Goal: Transaction & Acquisition: Download file/media

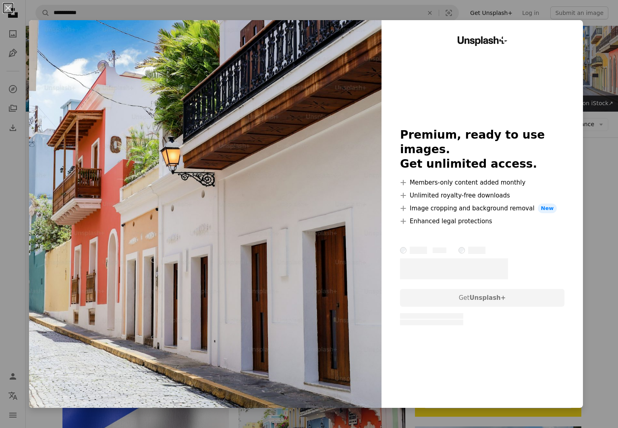
scroll to position [1148, 0]
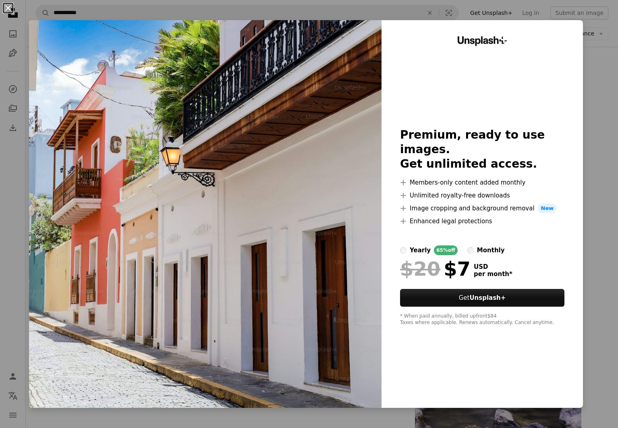
click at [11, 12] on button "An X shape" at bounding box center [8, 8] width 10 height 10
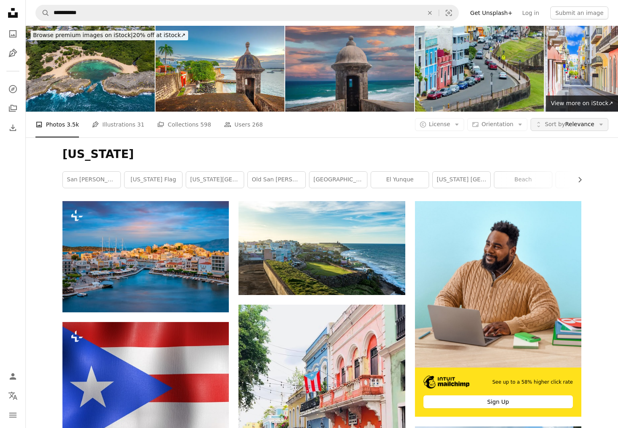
click at [564, 126] on span "Sort by" at bounding box center [555, 124] width 20 height 6
click at [563, 126] on span "Sort by" at bounding box center [555, 124] width 20 height 6
click at [517, 125] on button "Aspect ratio Orientation Arrow down" at bounding box center [497, 124] width 60 height 13
click at [456, 124] on button "A copyright icon © License Arrow down" at bounding box center [440, 124] width 50 height 13
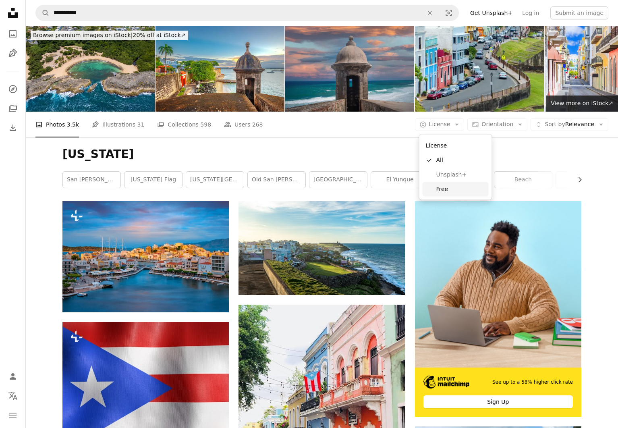
click at [455, 189] on span "Free" at bounding box center [460, 189] width 49 height 8
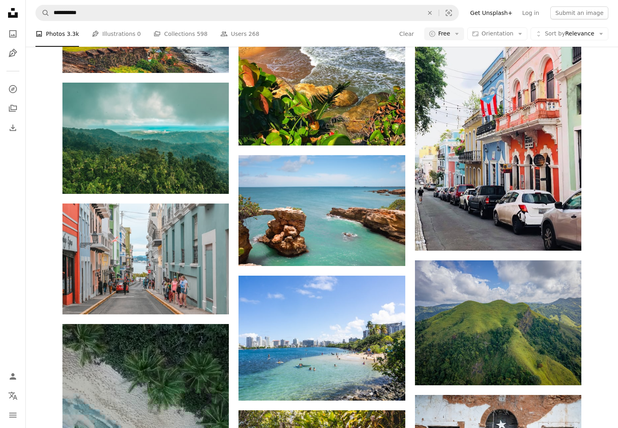
scroll to position [404, 0]
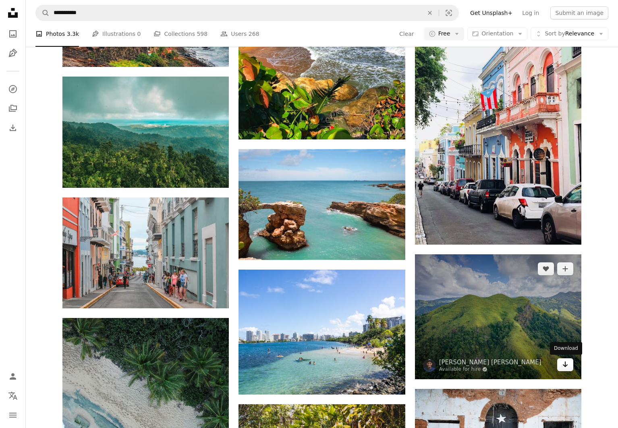
click at [559, 364] on link "Arrow pointing down" at bounding box center [565, 364] width 16 height 13
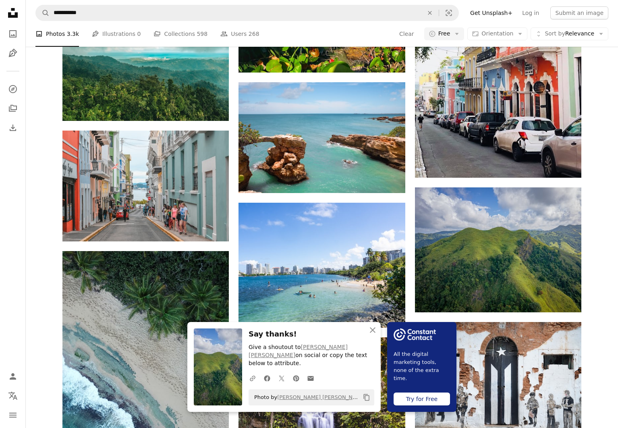
scroll to position [497, 0]
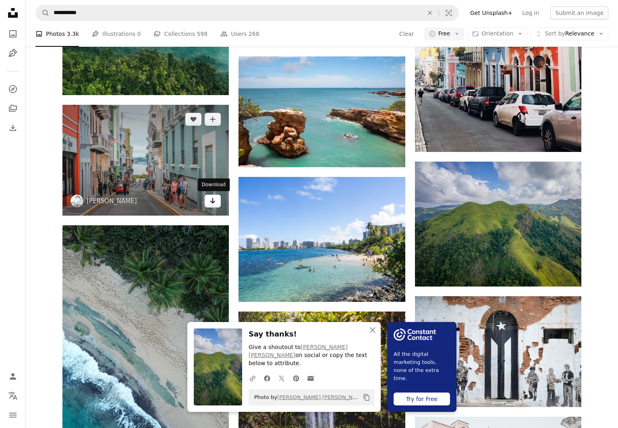
click at [213, 201] on icon "Arrow pointing down" at bounding box center [212, 201] width 6 height 10
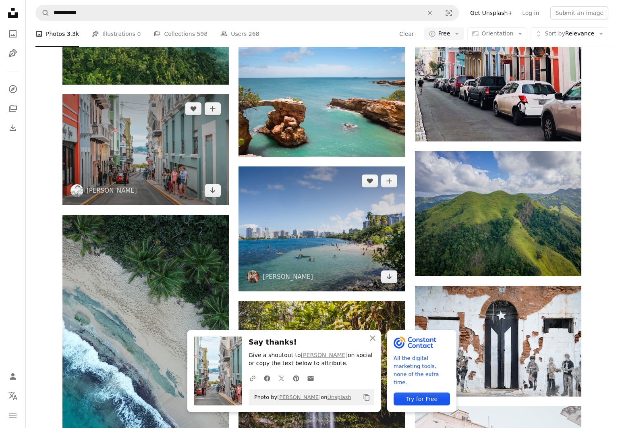
scroll to position [423, 0]
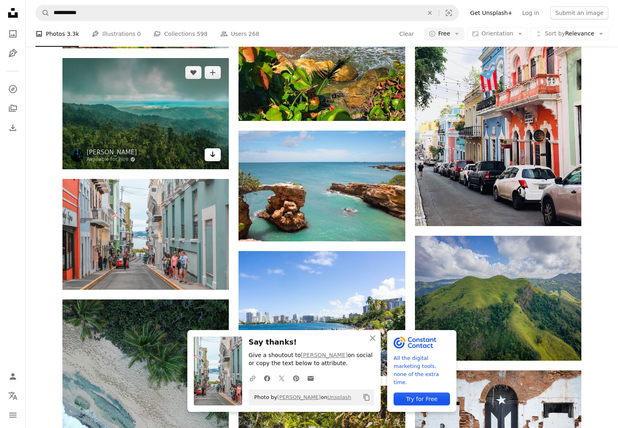
click at [215, 157] on icon "Arrow pointing down" at bounding box center [212, 154] width 6 height 10
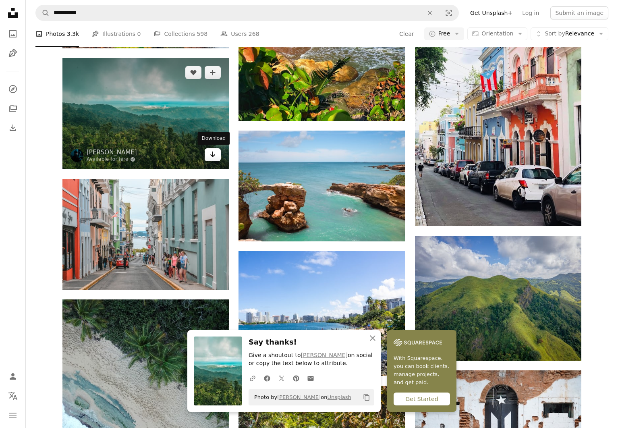
click at [213, 157] on icon "Arrow pointing down" at bounding box center [212, 154] width 6 height 10
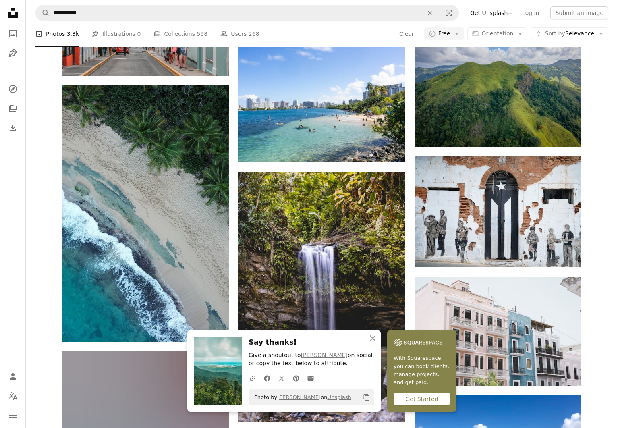
scroll to position [702, 0]
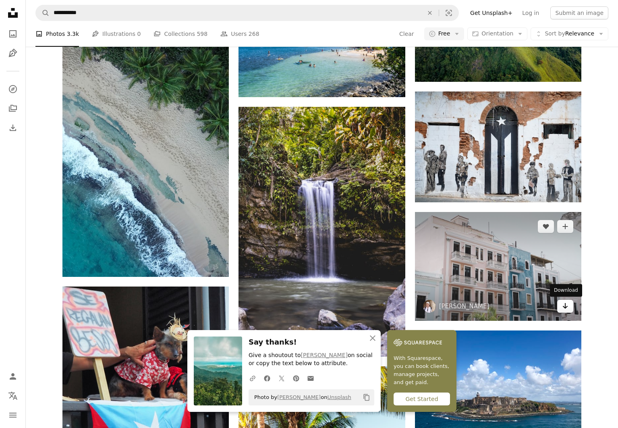
click at [566, 309] on icon "Arrow pointing down" at bounding box center [565, 306] width 6 height 10
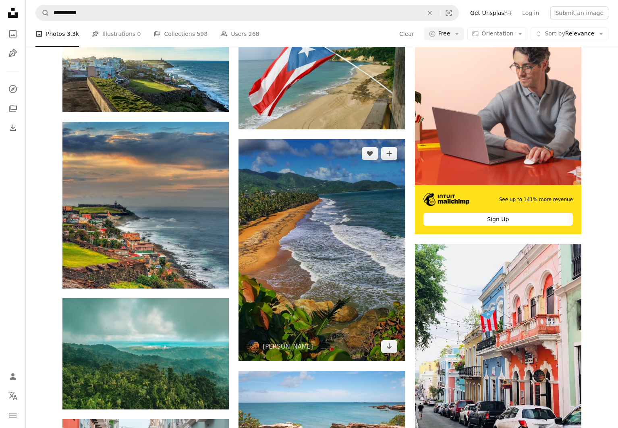
scroll to position [0, 0]
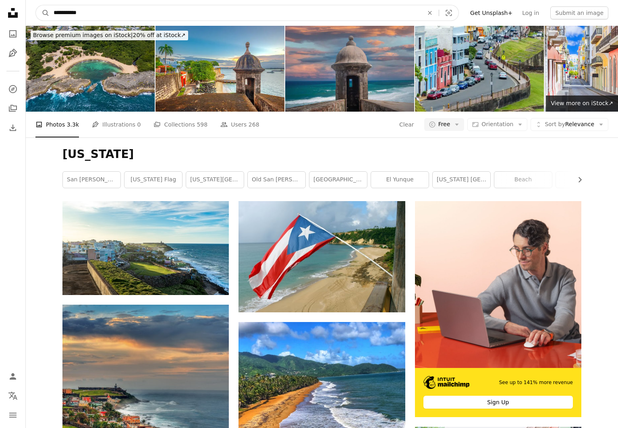
drag, startPoint x: 100, startPoint y: 8, endPoint x: 12, endPoint y: 0, distance: 88.7
type input "**********"
click button "A magnifying glass" at bounding box center [43, 12] width 14 height 15
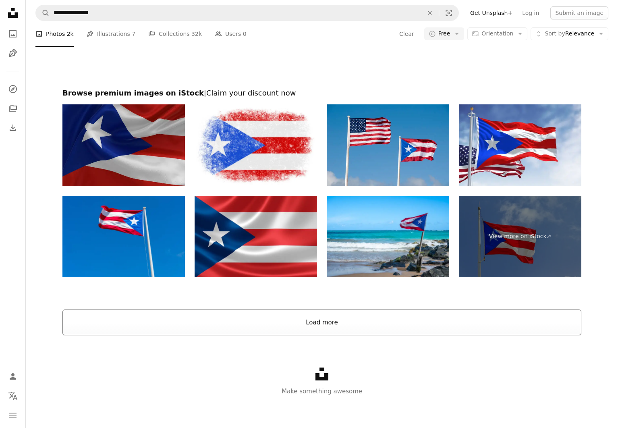
click at [293, 317] on button "Load more" at bounding box center [321, 322] width 519 height 26
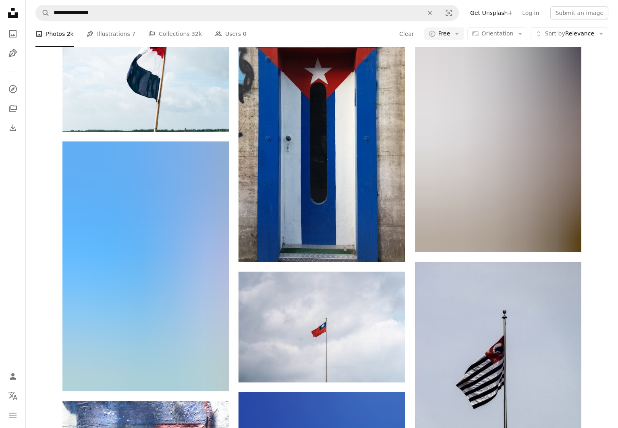
scroll to position [2546, 0]
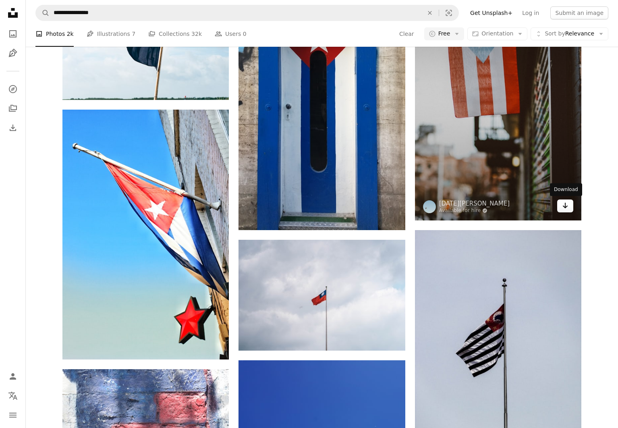
click at [571, 205] on link "Arrow pointing down" at bounding box center [565, 205] width 16 height 13
